Goal: Navigation & Orientation: Understand site structure

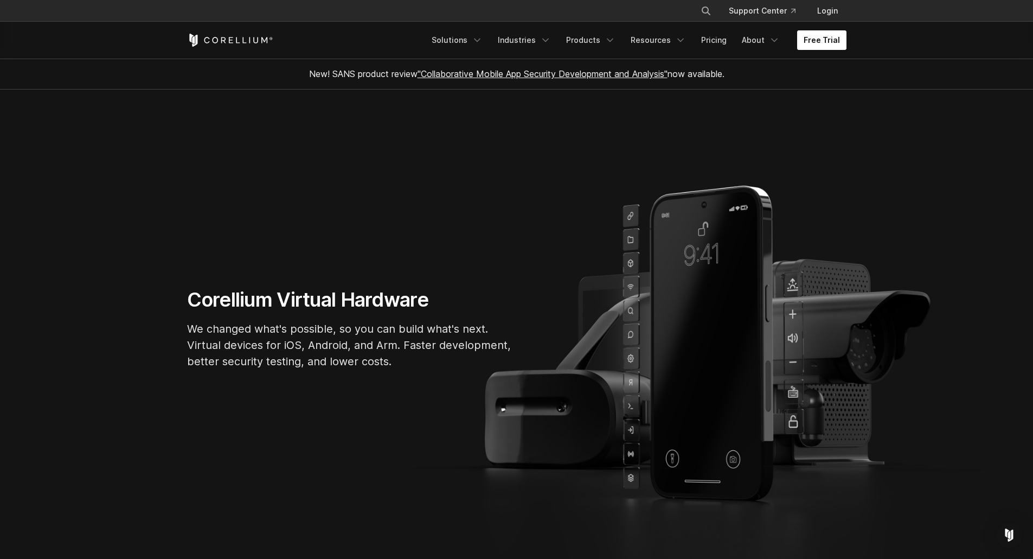
click at [807, 42] on link "Free Trial" at bounding box center [821, 40] width 49 height 20
drag, startPoint x: 255, startPoint y: 329, endPoint x: 399, endPoint y: 333, distance: 144.3
click at [410, 323] on p "We changed what's possible, so you can build what's next. Virtual devices for i…" at bounding box center [349, 344] width 325 height 49
click at [338, 351] on p "We changed what's possible, so you can build what's next. Virtual devices for i…" at bounding box center [349, 344] width 325 height 49
click at [453, 32] on link "Solutions" at bounding box center [457, 40] width 64 height 20
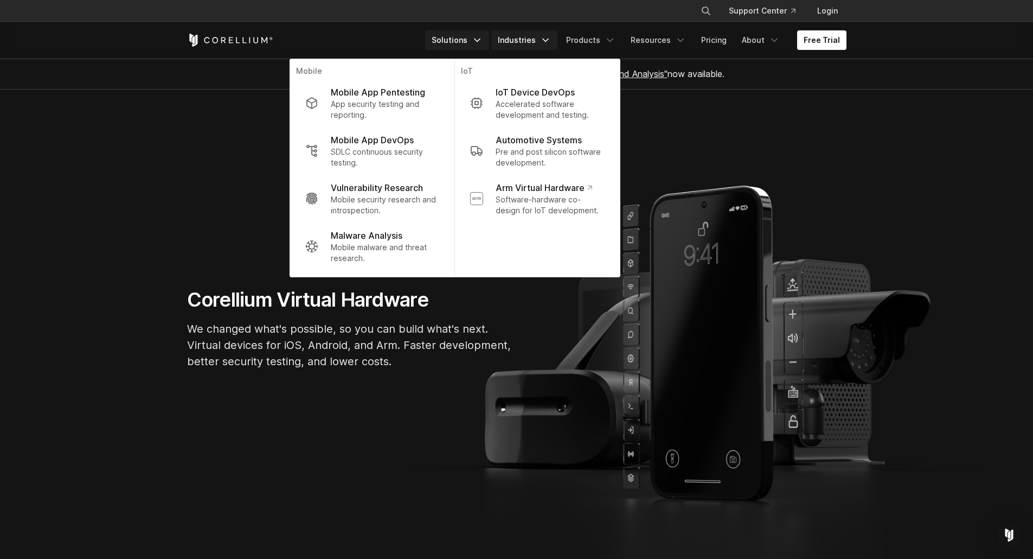
click at [543, 42] on link "Industries" at bounding box center [524, 40] width 66 height 20
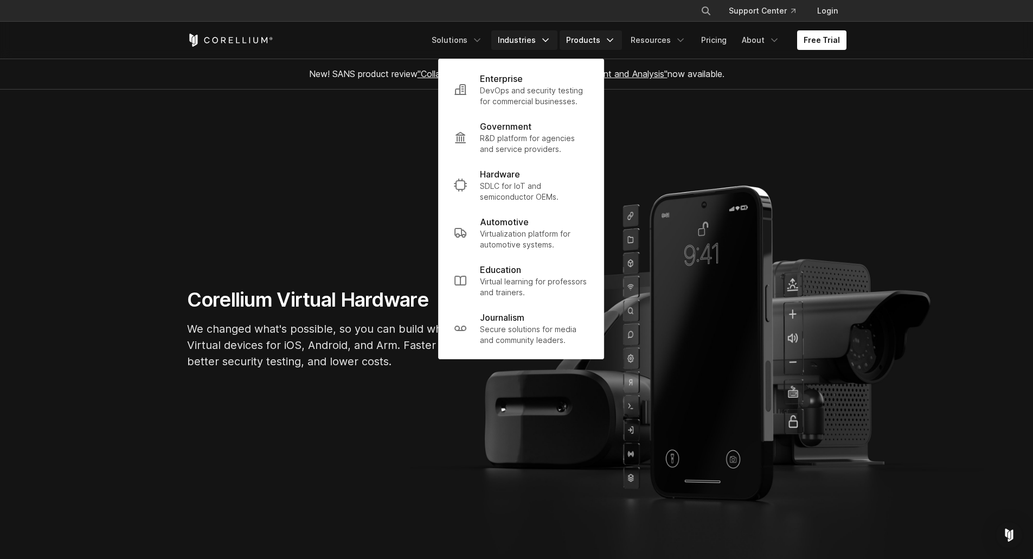
click at [593, 41] on link "Products" at bounding box center [591, 40] width 62 height 20
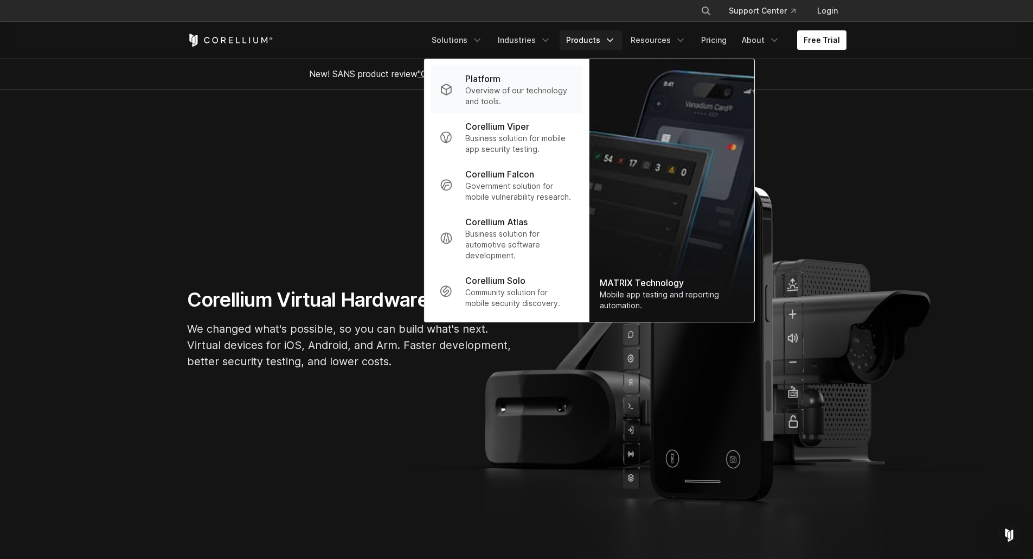
click at [512, 95] on p "Overview of our technology and tools." at bounding box center [519, 96] width 108 height 22
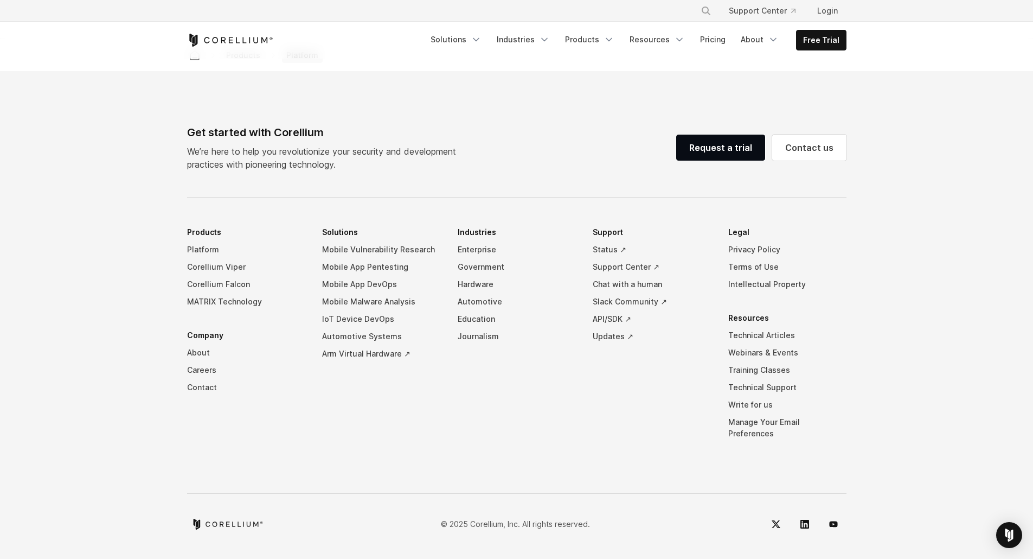
scroll to position [5043, 0]
click at [216, 44] on icon "Corellium Home" at bounding box center [230, 40] width 86 height 13
